Goal: Information Seeking & Learning: Learn about a topic

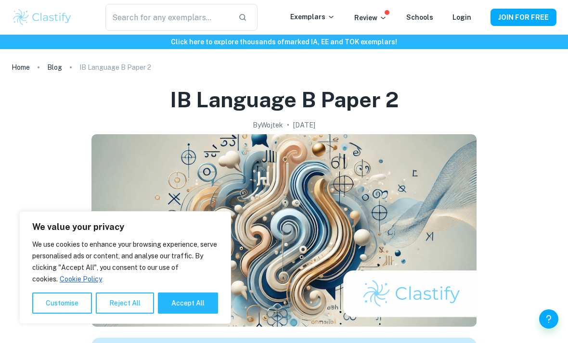
scroll to position [1557, 0]
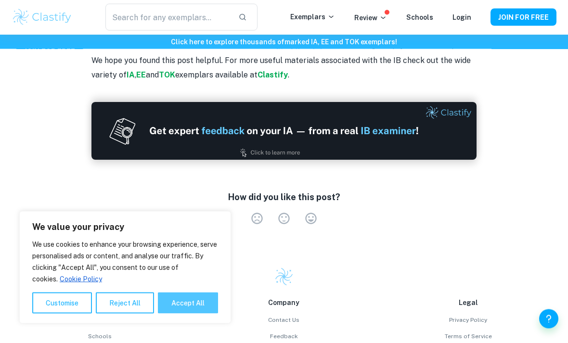
click at [177, 314] on button "Accept All" at bounding box center [188, 303] width 60 height 21
checkbox input "true"
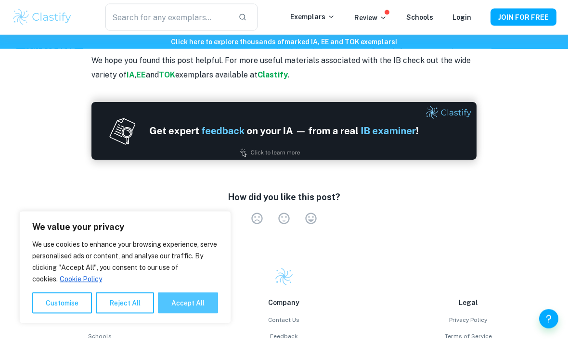
checkbox input "true"
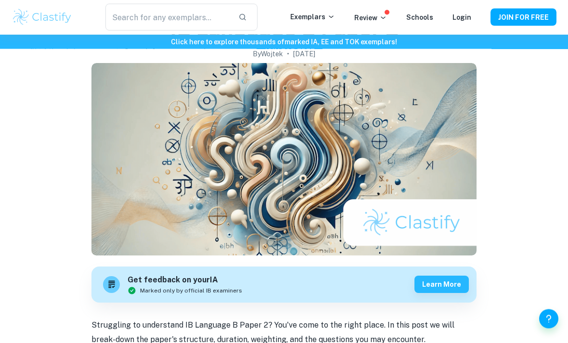
scroll to position [72, 0]
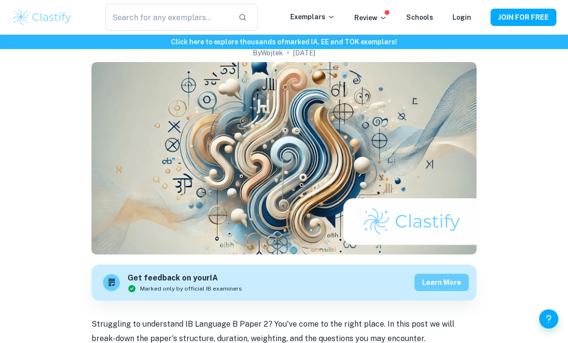
click at [453, 287] on button "Learn more" at bounding box center [442, 282] width 54 height 17
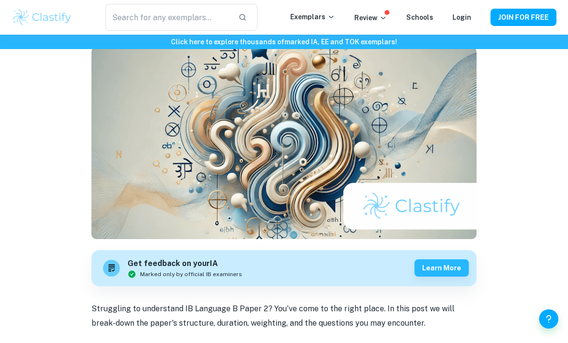
click at [244, 337] on p at bounding box center [284, 338] width 385 height 14
